Goal: Task Accomplishment & Management: Use online tool/utility

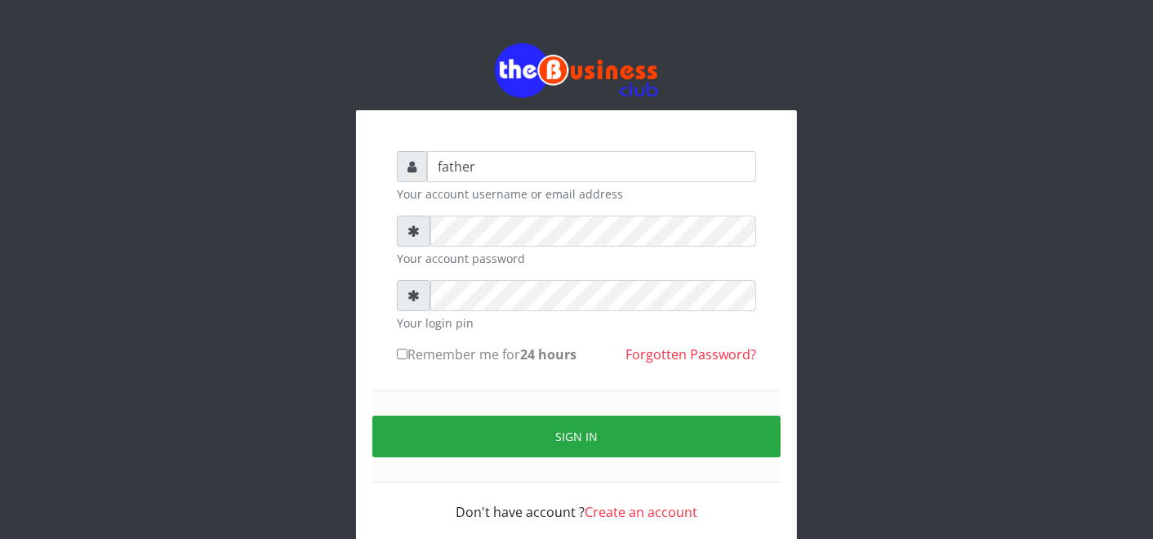
type input "father"
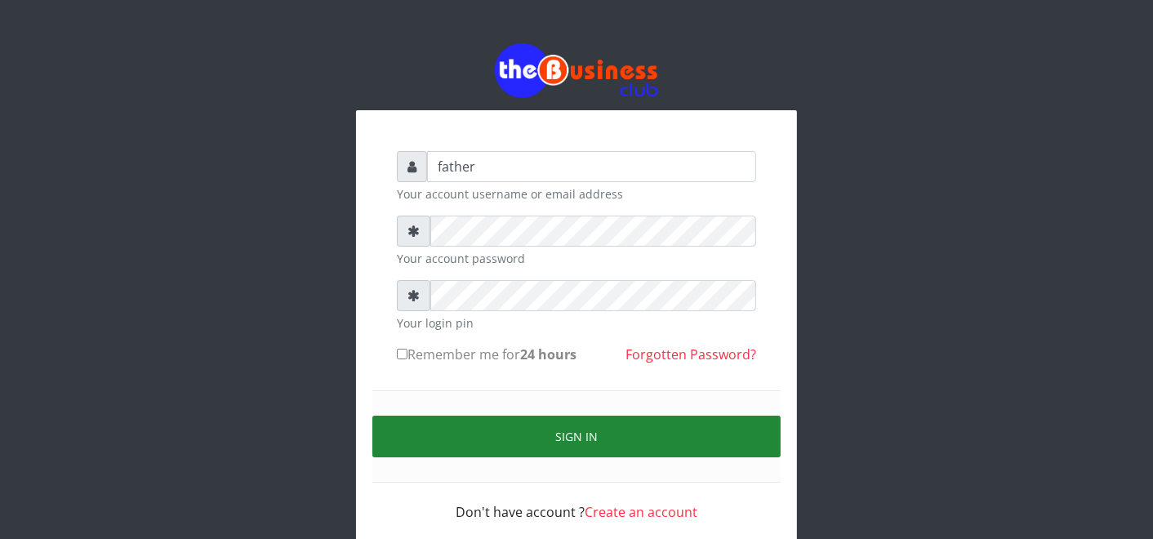
click at [519, 433] on button "Sign in" at bounding box center [576, 437] width 408 height 42
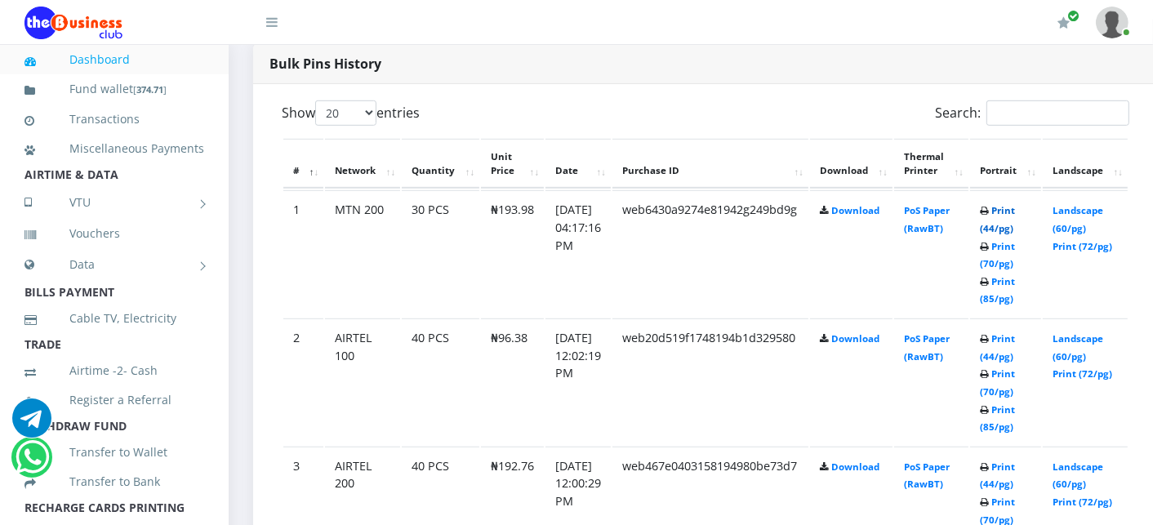
click at [1010, 211] on link "Print (44/pg)" at bounding box center [997, 219] width 35 height 30
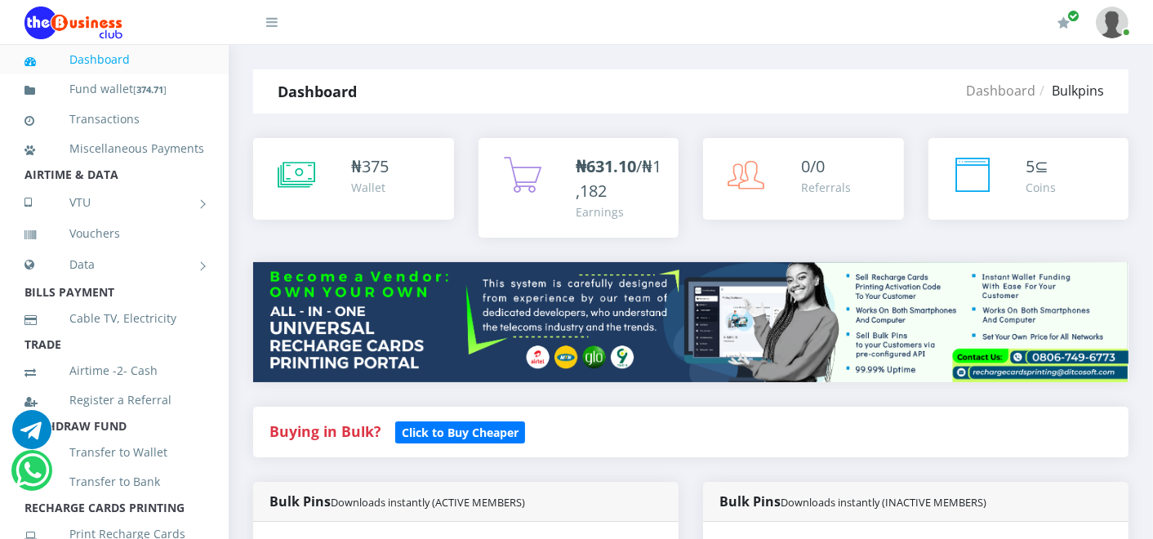
scroll to position [639, 0]
